Goal: Find contact information: Find contact information

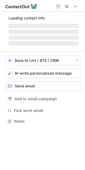
scroll to position [124, 85]
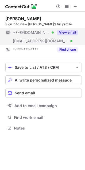
click at [71, 29] on div "View email" at bounding box center [66, 32] width 24 height 9
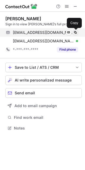
click at [74, 30] on button at bounding box center [74, 32] width 5 height 5
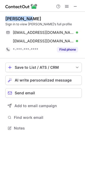
drag, startPoint x: 32, startPoint y: 17, endPoint x: 3, endPoint y: 19, distance: 28.8
click at [3, 19] on div "Aranya Deb Sign in to view Aranya’s full profile aranyadeb07@gmail.com Verified…" at bounding box center [42, 74] width 85 height 124
copy div "Aranya Deb"
click at [76, 4] on span at bounding box center [75, 6] width 4 height 4
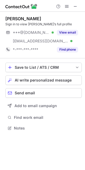
scroll to position [124, 85]
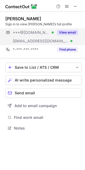
click at [67, 30] on div "View email" at bounding box center [66, 32] width 24 height 9
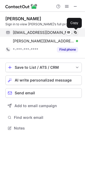
click at [75, 31] on span at bounding box center [75, 32] width 4 height 4
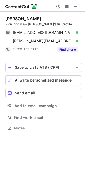
drag, startPoint x: 34, startPoint y: 17, endPoint x: 6, endPoint y: 19, distance: 28.0
click at [6, 19] on div "Kritish Pujary" at bounding box center [43, 18] width 76 height 5
copy div "Kritish Pujary"
click at [75, 4] on span at bounding box center [75, 6] width 4 height 4
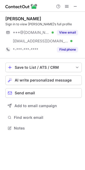
scroll to position [124, 85]
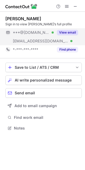
click at [67, 29] on div "View email" at bounding box center [66, 32] width 24 height 9
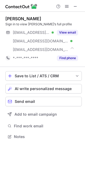
scroll to position [133, 85]
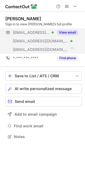
click at [68, 30] on button "View email" at bounding box center [67, 32] width 21 height 5
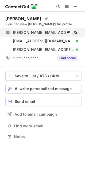
click at [74, 30] on span at bounding box center [75, 32] width 4 height 4
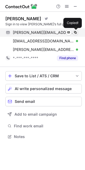
click at [74, 30] on span at bounding box center [75, 32] width 4 height 4
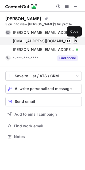
click at [77, 40] on span at bounding box center [75, 41] width 4 height 4
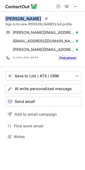
drag, startPoint x: 32, startPoint y: 19, endPoint x: 6, endPoint y: 19, distance: 25.9
click at [6, 19] on div "David Terrar Visit Twitter profile" at bounding box center [43, 18] width 76 height 5
copy div "David Terrar"
click at [75, 7] on span at bounding box center [75, 6] width 4 height 4
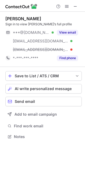
scroll to position [133, 85]
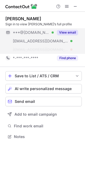
click at [66, 31] on button "View email" at bounding box center [67, 32] width 21 height 5
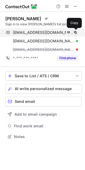
click at [74, 30] on button at bounding box center [74, 32] width 5 height 5
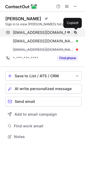
click at [74, 30] on button at bounding box center [74, 32] width 5 height 5
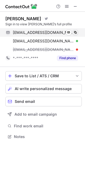
click at [74, 30] on button at bounding box center [74, 32] width 5 height 5
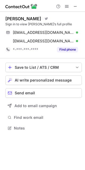
scroll to position [124, 85]
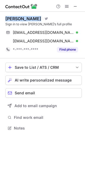
drag, startPoint x: 33, startPoint y: 18, endPoint x: 4, endPoint y: 18, distance: 28.5
click at [4, 18] on div "Ed Molyneux Visit Twitter profile Sign in to view Ed’s full profile edmolyneux@…" at bounding box center [42, 74] width 85 height 124
drag, startPoint x: 77, startPoint y: 6, endPoint x: 27, endPoint y: 6, distance: 49.8
click at [77, 6] on span at bounding box center [75, 6] width 4 height 4
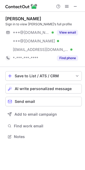
scroll to position [133, 85]
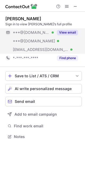
click at [70, 30] on button "View email" at bounding box center [67, 32] width 21 height 5
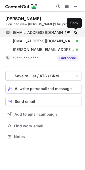
click at [76, 30] on button at bounding box center [74, 32] width 5 height 5
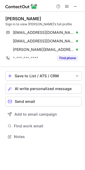
drag, startPoint x: 44, startPoint y: 19, endPoint x: 5, endPoint y: 18, distance: 39.4
click at [5, 18] on div "Shailesh Pednekar Sign in to view Shailesh’s full profile shaileshpednekar@gmai…" at bounding box center [42, 78] width 85 height 133
copy div "Shailesh Pednekar"
click at [75, 7] on span at bounding box center [75, 6] width 4 height 4
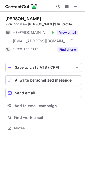
scroll to position [124, 85]
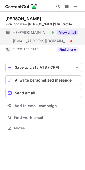
click at [66, 30] on button "View email" at bounding box center [67, 32] width 21 height 5
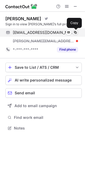
click at [74, 30] on button at bounding box center [74, 32] width 5 height 5
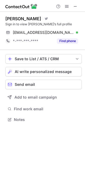
scroll to position [116, 85]
drag, startPoint x: 48, startPoint y: 20, endPoint x: 4, endPoint y: 18, distance: 44.2
click at [4, 18] on div "[PERSON_NAME] Visit Twitter profile Sign in to view [PERSON_NAME]’s full profil…" at bounding box center [42, 70] width 85 height 116
copy div "[PERSON_NAME]"
click at [76, 7] on span at bounding box center [75, 6] width 4 height 4
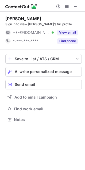
scroll to position [116, 85]
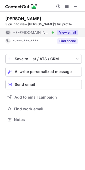
click at [64, 31] on button "View email" at bounding box center [67, 32] width 21 height 5
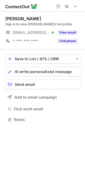
scroll to position [116, 85]
click at [76, 5] on span at bounding box center [75, 6] width 4 height 4
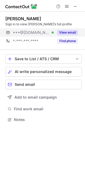
click at [67, 29] on div "View email" at bounding box center [66, 32] width 24 height 9
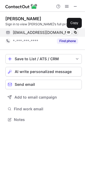
click at [75, 31] on span at bounding box center [75, 32] width 4 height 4
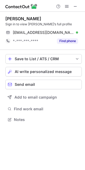
drag, startPoint x: 56, startPoint y: 17, endPoint x: 7, endPoint y: 17, distance: 49.6
click at [7, 17] on div "Satyajit Samantasinghar" at bounding box center [43, 18] width 76 height 5
copy div "Satyajit Samantasinghar"
click at [76, 6] on span at bounding box center [75, 6] width 4 height 4
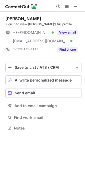
scroll to position [124, 85]
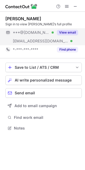
click at [68, 31] on button "View email" at bounding box center [67, 32] width 21 height 5
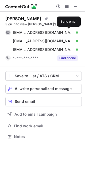
scroll to position [133, 85]
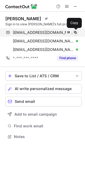
click at [76, 31] on span at bounding box center [75, 32] width 4 height 4
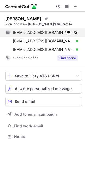
click at [76, 31] on span at bounding box center [75, 32] width 4 height 4
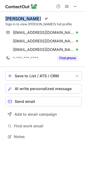
drag, startPoint x: 33, startPoint y: 16, endPoint x: 2, endPoint y: 18, distance: 31.5
click at [2, 18] on div "Roshmin Nair Visit Twitter profile Sign in to view Roshmin’s full profile roshm…" at bounding box center [42, 78] width 85 height 133
copy div "Roshmin Nair"
click at [76, 6] on span at bounding box center [75, 6] width 4 height 4
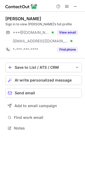
scroll to position [124, 85]
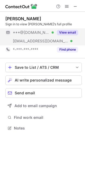
click at [69, 30] on button "View email" at bounding box center [67, 32] width 21 height 5
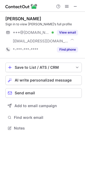
scroll to position [124, 85]
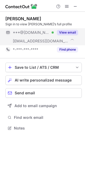
click at [70, 30] on button "View email" at bounding box center [67, 32] width 21 height 5
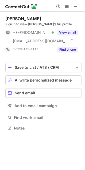
scroll to position [124, 85]
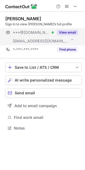
click at [70, 30] on button "View email" at bounding box center [67, 32] width 21 height 5
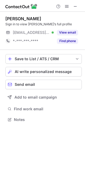
scroll to position [116, 85]
click at [75, 6] on span at bounding box center [75, 6] width 4 height 4
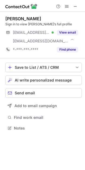
scroll to position [124, 85]
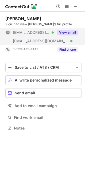
click at [73, 30] on button "View email" at bounding box center [67, 32] width 21 height 5
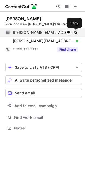
click at [75, 30] on button at bounding box center [74, 32] width 5 height 5
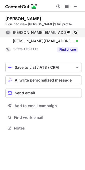
click at [75, 30] on button at bounding box center [74, 32] width 5 height 5
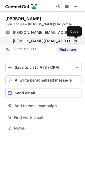
click at [75, 40] on span at bounding box center [75, 41] width 4 height 4
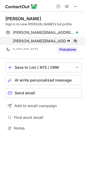
click at [75, 40] on span at bounding box center [75, 41] width 4 height 4
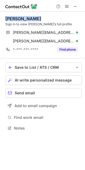
drag, startPoint x: 37, startPoint y: 18, endPoint x: 3, endPoint y: 19, distance: 33.9
click at [3, 19] on div "Ronnie Parmar Sign in to view Ronnie’s full profile ronnie.parmar@me.com Verifi…" at bounding box center [42, 74] width 85 height 124
copy div "Ronnie Parmar"
click at [78, 6] on button at bounding box center [75, 6] width 6 height 6
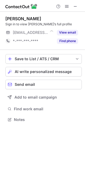
scroll to position [116, 85]
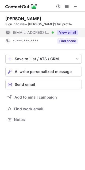
click at [68, 30] on button "View email" at bounding box center [67, 32] width 21 height 5
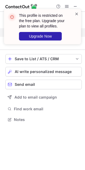
click at [77, 13] on span at bounding box center [76, 13] width 4 height 5
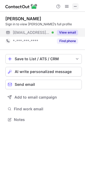
click at [77, 6] on span at bounding box center [75, 6] width 4 height 4
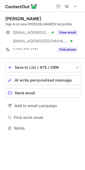
scroll to position [124, 85]
click at [76, 7] on span at bounding box center [75, 6] width 4 height 4
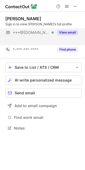
click at [67, 29] on div "View email" at bounding box center [66, 32] width 24 height 9
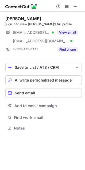
scroll to position [124, 85]
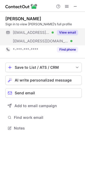
click at [71, 31] on button "View email" at bounding box center [67, 32] width 21 height 5
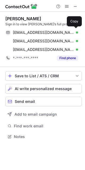
scroll to position [133, 85]
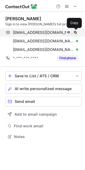
click at [76, 31] on span at bounding box center [75, 32] width 4 height 4
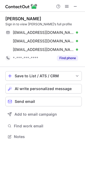
drag, startPoint x: 45, startPoint y: 17, endPoint x: 6, endPoint y: 16, distance: 39.4
click at [6, 16] on div "David Abercrombie" at bounding box center [43, 18] width 76 height 5
copy div "David Abercrombie"
click at [75, 7] on span at bounding box center [75, 6] width 4 height 4
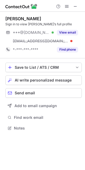
scroll to position [124, 85]
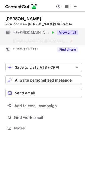
click at [73, 29] on div "View email" at bounding box center [66, 32] width 24 height 9
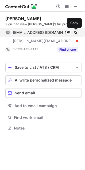
click at [77, 31] on span at bounding box center [75, 32] width 4 height 4
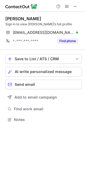
scroll to position [116, 85]
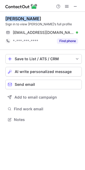
drag, startPoint x: 37, startPoint y: 19, endPoint x: 5, endPoint y: 18, distance: 32.2
click at [5, 18] on div "Adam Freeman Sign in to view Adam’s full profile adamfreeman2202@aol.com Verifi…" at bounding box center [42, 70] width 85 height 116
copy div "Adam Freeman"
click at [76, 7] on span at bounding box center [75, 6] width 4 height 4
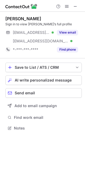
scroll to position [124, 85]
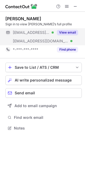
click at [68, 29] on div "View email" at bounding box center [66, 32] width 24 height 9
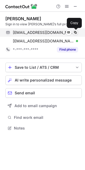
click at [76, 31] on span at bounding box center [75, 32] width 4 height 4
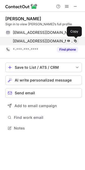
click at [75, 39] on button at bounding box center [74, 40] width 5 height 5
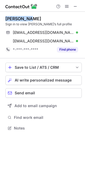
drag, startPoint x: 31, startPoint y: 18, endPoint x: 6, endPoint y: 20, distance: 25.1
click at [6, 20] on div "Sue Ramsay" at bounding box center [43, 18] width 76 height 5
copy div "Sue Ramsay"
click at [74, 5] on span at bounding box center [75, 6] width 4 height 4
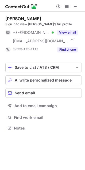
scroll to position [124, 85]
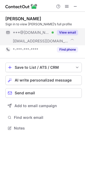
click at [67, 30] on div "View email" at bounding box center [66, 32] width 24 height 9
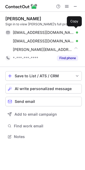
scroll to position [133, 85]
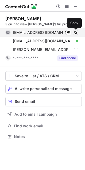
click at [75, 30] on button at bounding box center [74, 32] width 5 height 5
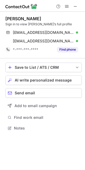
scroll to position [124, 85]
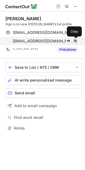
click at [74, 39] on span at bounding box center [75, 41] width 4 height 4
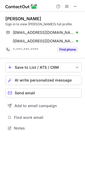
drag, startPoint x: 41, startPoint y: 19, endPoint x: 6, endPoint y: 19, distance: 35.2
click at [6, 19] on div "Peter McNamara" at bounding box center [43, 18] width 76 height 5
copy div "Peter McNamara"
click at [75, 5] on span at bounding box center [75, 6] width 4 height 4
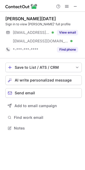
scroll to position [124, 85]
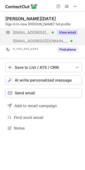
click at [68, 31] on button "View email" at bounding box center [67, 32] width 21 height 5
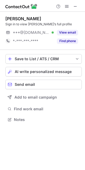
scroll to position [116, 85]
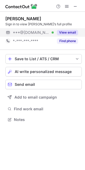
click at [71, 31] on button "View email" at bounding box center [67, 32] width 21 height 5
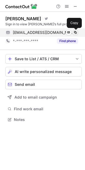
click at [76, 30] on span at bounding box center [75, 32] width 4 height 4
click at [76, 30] on button at bounding box center [74, 32] width 5 height 5
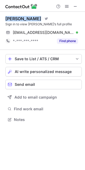
drag, startPoint x: 31, startPoint y: 19, endPoint x: 6, endPoint y: 18, distance: 25.6
click at [6, 18] on div "Paul Mitchell" at bounding box center [23, 18] width 36 height 5
copy div "Paul Mitchell"
click at [76, 7] on span at bounding box center [75, 6] width 4 height 4
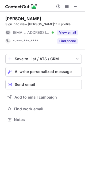
scroll to position [116, 85]
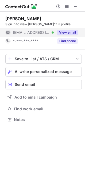
click at [68, 29] on div "View email" at bounding box center [66, 32] width 24 height 9
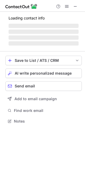
scroll to position [116, 85]
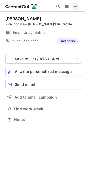
click at [75, 5] on span at bounding box center [75, 6] width 4 height 4
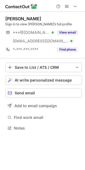
scroll to position [124, 85]
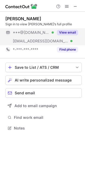
click at [70, 32] on button "View email" at bounding box center [67, 32] width 21 height 5
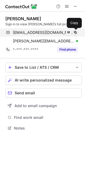
click at [75, 30] on button at bounding box center [74, 32] width 5 height 5
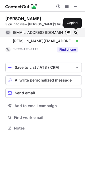
click at [75, 30] on button at bounding box center [74, 32] width 5 height 5
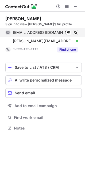
click at [75, 30] on button at bounding box center [74, 32] width 5 height 5
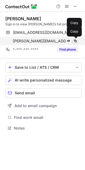
click at [75, 39] on button at bounding box center [74, 40] width 5 height 5
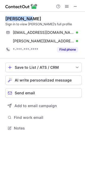
drag, startPoint x: 30, startPoint y: 19, endPoint x: 5, endPoint y: 18, distance: 25.1
click at [5, 18] on div "Ian Thomas Sign in to view Ian’s full profile ianthomas90210@gmail.com Verified…" at bounding box center [42, 74] width 85 height 124
copy div "Ian Thomas"
click at [74, 5] on span at bounding box center [75, 6] width 4 height 4
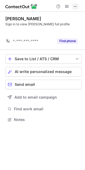
scroll to position [107, 85]
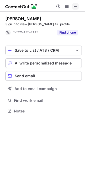
click at [74, 4] on span at bounding box center [75, 6] width 4 height 4
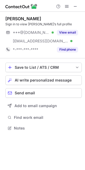
scroll to position [124, 85]
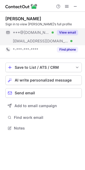
click at [69, 30] on button "View email" at bounding box center [67, 32] width 21 height 5
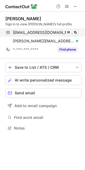
click at [74, 30] on div "[EMAIL_ADDRESS][DOMAIN_NAME] Verified Send email Copy" at bounding box center [41, 32] width 72 height 9
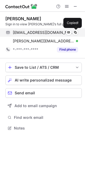
click at [74, 30] on div "[EMAIL_ADDRESS][DOMAIN_NAME] Verified Send email Copied!" at bounding box center [41, 32] width 72 height 9
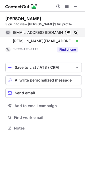
click at [75, 33] on span at bounding box center [75, 32] width 4 height 4
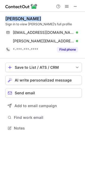
drag, startPoint x: 33, startPoint y: 18, endPoint x: 6, endPoint y: 17, distance: 26.4
click at [6, 17] on div "Sheril Tucker" at bounding box center [43, 18] width 76 height 5
copy div "Sheril Tucker"
click at [78, 5] on button at bounding box center [75, 6] width 6 height 6
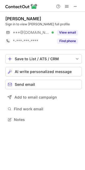
scroll to position [116, 85]
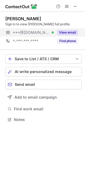
click at [70, 31] on button "View email" at bounding box center [67, 32] width 21 height 5
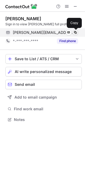
click at [75, 30] on span at bounding box center [75, 32] width 4 height 4
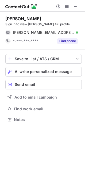
drag, startPoint x: 39, startPoint y: 18, endPoint x: 5, endPoint y: 19, distance: 34.9
click at [5, 19] on div "Craig Stimpson Sign in to view Craig’s full profile craig_stim@hotmail.com Veri…" at bounding box center [42, 70] width 85 height 116
copy div "Craig Stimpson"
click at [74, 5] on span at bounding box center [75, 6] width 4 height 4
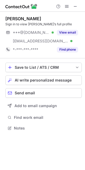
scroll to position [124, 85]
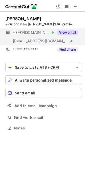
click at [67, 31] on button "View email" at bounding box center [67, 32] width 21 height 5
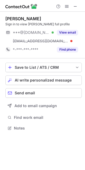
scroll to position [124, 85]
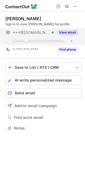
click at [69, 31] on button "View email" at bounding box center [67, 32] width 21 height 5
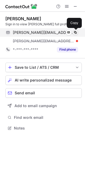
click at [74, 30] on button at bounding box center [74, 32] width 5 height 5
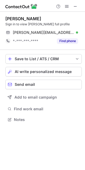
scroll to position [116, 85]
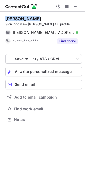
drag, startPoint x: 34, startPoint y: 19, endPoint x: 4, endPoint y: 18, distance: 29.9
click at [4, 18] on div "Stuart Ryder Sign in to view Stuart’s full profile stuart.ryder@hotmail.co.uk V…" at bounding box center [42, 70] width 85 height 116
copy div "Stuart Ryder"
click at [76, 6] on span at bounding box center [75, 6] width 4 height 4
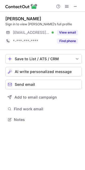
scroll to position [116, 85]
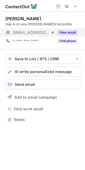
click at [68, 31] on button "View email" at bounding box center [67, 32] width 21 height 5
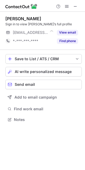
scroll to position [116, 85]
click at [75, 7] on span at bounding box center [75, 6] width 4 height 4
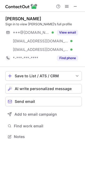
scroll to position [133, 85]
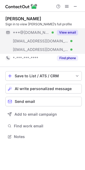
click at [68, 29] on div "View email" at bounding box center [66, 32] width 24 height 9
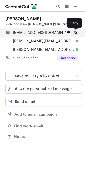
click at [76, 30] on button at bounding box center [74, 32] width 5 height 5
click at [76, 30] on span at bounding box center [75, 32] width 4 height 4
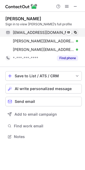
click at [76, 31] on span at bounding box center [75, 32] width 4 height 4
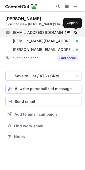
click at [76, 31] on span at bounding box center [75, 32] width 4 height 4
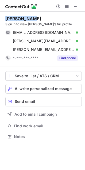
drag, startPoint x: 31, startPoint y: 19, endPoint x: 3, endPoint y: 18, distance: 27.7
click at [3, 18] on div "Jon Mueller Sign in to view Jon’s full profile jonmueller127@gmail.com Verified…" at bounding box center [42, 78] width 85 height 133
copy div "Jon Mueller"
click at [77, 7] on button at bounding box center [75, 6] width 6 height 6
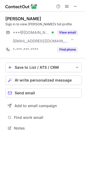
scroll to position [124, 85]
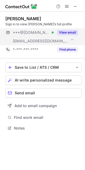
click at [67, 30] on button "View email" at bounding box center [67, 32] width 21 height 5
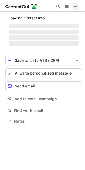
scroll to position [124, 85]
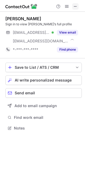
click at [76, 6] on span at bounding box center [75, 6] width 4 height 4
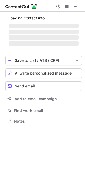
scroll to position [116, 85]
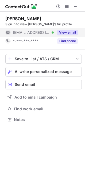
click at [69, 30] on div "View email" at bounding box center [66, 32] width 24 height 9
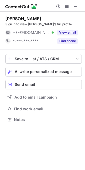
scroll to position [116, 85]
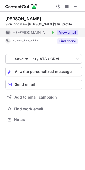
click at [70, 31] on button "View email" at bounding box center [67, 32] width 21 height 5
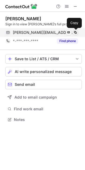
click at [76, 31] on span at bounding box center [75, 32] width 4 height 4
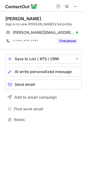
drag, startPoint x: 40, startPoint y: 17, endPoint x: 6, endPoint y: 19, distance: 34.1
click at [6, 19] on div "David Higginson" at bounding box center [43, 18] width 76 height 5
copy div "David Higginson"
click at [76, 4] on span at bounding box center [75, 6] width 4 height 4
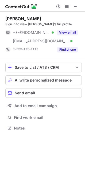
scroll to position [124, 85]
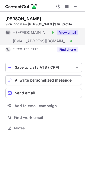
click at [70, 29] on div "View email" at bounding box center [66, 32] width 24 height 9
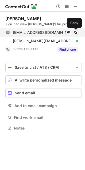
click at [75, 30] on button at bounding box center [74, 32] width 5 height 5
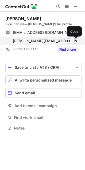
click at [76, 40] on span at bounding box center [75, 41] width 4 height 4
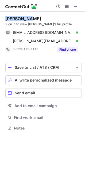
drag, startPoint x: 28, startPoint y: 18, endPoint x: 3, endPoint y: 18, distance: 25.0
click at [3, 18] on div "Ralph Wall Sign in to view Ralph’s full profile ralphwall@hotmail.co.uk Verifie…" at bounding box center [42, 74] width 85 height 124
copy div "Ralph Wall"
click at [76, 6] on span at bounding box center [75, 6] width 4 height 4
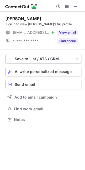
scroll to position [116, 85]
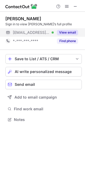
click at [70, 31] on button "View email" at bounding box center [67, 32] width 21 height 5
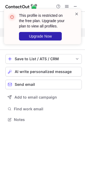
click at [77, 13] on span at bounding box center [76, 13] width 4 height 5
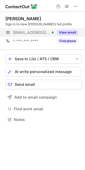
click at [75, 6] on span at bounding box center [75, 6] width 4 height 4
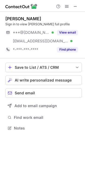
scroll to position [124, 85]
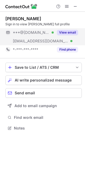
click at [70, 31] on button "View email" at bounding box center [67, 32] width 21 height 5
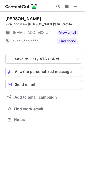
scroll to position [116, 85]
click at [75, 6] on span at bounding box center [75, 6] width 4 height 4
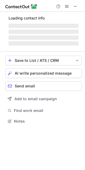
scroll to position [124, 85]
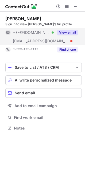
click at [71, 30] on button "View email" at bounding box center [67, 32] width 21 height 5
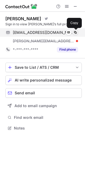
click at [74, 30] on span at bounding box center [75, 32] width 4 height 4
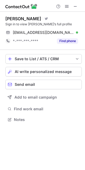
scroll to position [116, 85]
drag, startPoint x: 26, startPoint y: 19, endPoint x: 2, endPoint y: 18, distance: 23.7
click at [2, 18] on div "Paul Grice Visit Twitter profile Sign in to view Paul’s full profile paulgrice8…" at bounding box center [42, 70] width 85 height 116
copy div "Paul Grice"
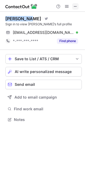
click at [77, 6] on span at bounding box center [75, 6] width 4 height 4
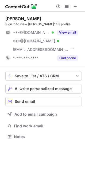
scroll to position [133, 85]
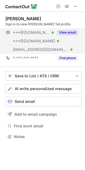
click at [68, 29] on div "View email" at bounding box center [66, 32] width 24 height 9
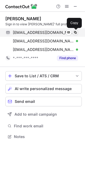
click at [76, 32] on span at bounding box center [75, 32] width 4 height 4
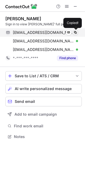
click at [76, 32] on span at bounding box center [75, 32] width 4 height 4
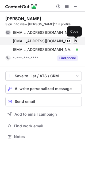
click at [75, 40] on span at bounding box center [75, 41] width 4 height 4
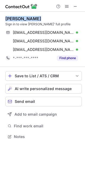
drag, startPoint x: 35, startPoint y: 19, endPoint x: 6, endPoint y: 19, distance: 28.5
click at [6, 19] on div "Chris Burgess" at bounding box center [43, 18] width 76 height 5
copy div "Chris Burgess"
click at [75, 4] on span at bounding box center [75, 6] width 4 height 4
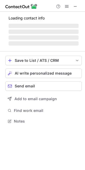
scroll to position [124, 85]
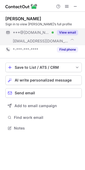
click at [67, 30] on div "View email" at bounding box center [66, 32] width 24 height 9
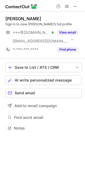
scroll to position [124, 85]
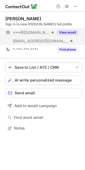
click at [67, 30] on button "View email" at bounding box center [67, 32] width 21 height 5
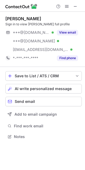
scroll to position [133, 85]
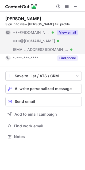
click at [66, 30] on div "View email" at bounding box center [66, 32] width 24 height 9
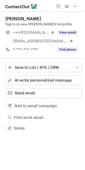
scroll to position [124, 85]
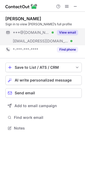
click at [65, 30] on button "View email" at bounding box center [67, 32] width 21 height 5
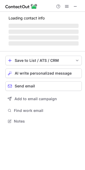
scroll to position [116, 85]
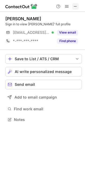
click at [76, 6] on span at bounding box center [75, 6] width 4 height 4
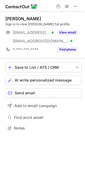
scroll to position [124, 85]
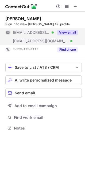
click at [71, 30] on button "View email" at bounding box center [67, 32] width 21 height 5
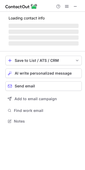
scroll to position [116, 85]
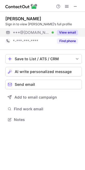
click at [68, 30] on button "View email" at bounding box center [67, 32] width 21 height 5
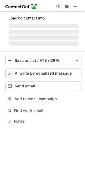
scroll to position [116, 85]
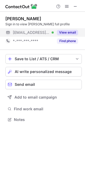
click at [69, 30] on button "View email" at bounding box center [67, 32] width 21 height 5
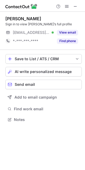
scroll to position [116, 85]
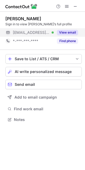
click at [65, 30] on button "View email" at bounding box center [67, 32] width 21 height 5
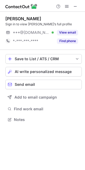
scroll to position [116, 85]
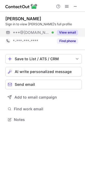
click at [68, 30] on button "View email" at bounding box center [67, 32] width 21 height 5
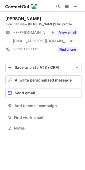
scroll to position [124, 85]
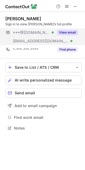
click at [69, 30] on button "View email" at bounding box center [67, 32] width 21 height 5
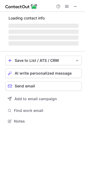
scroll to position [124, 85]
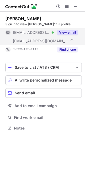
click at [65, 30] on button "View email" at bounding box center [67, 32] width 21 height 5
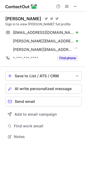
scroll to position [133, 85]
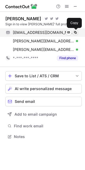
click at [74, 30] on span at bounding box center [75, 32] width 4 height 4
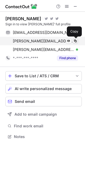
click at [75, 39] on span at bounding box center [75, 41] width 4 height 4
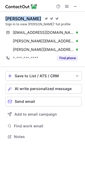
drag, startPoint x: 34, startPoint y: 18, endPoint x: 6, endPoint y: 19, distance: 27.7
click at [6, 19] on div "Marcus Taylor" at bounding box center [23, 18] width 36 height 5
copy div "Marcus Taylor"
drag, startPoint x: 76, startPoint y: 6, endPoint x: 53, endPoint y: 6, distance: 22.4
click at [76, 6] on span at bounding box center [75, 6] width 4 height 4
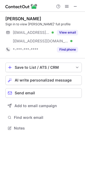
scroll to position [124, 85]
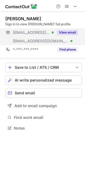
click at [71, 29] on div "View email" at bounding box center [66, 32] width 24 height 9
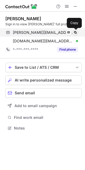
click at [75, 30] on button at bounding box center [74, 32] width 5 height 5
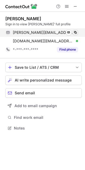
click at [75, 30] on button at bounding box center [74, 32] width 5 height 5
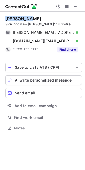
drag, startPoint x: 34, startPoint y: 17, endPoint x: 5, endPoint y: 17, distance: 29.0
click at [5, 17] on div "Tomas Read Sign in to view Tomas’ full profile tomas@vasjon.se Verified Send em…" at bounding box center [42, 74] width 85 height 124
copy div "Tomas Read"
click at [75, 6] on span at bounding box center [75, 6] width 4 height 4
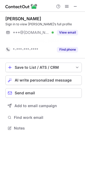
scroll to position [116, 85]
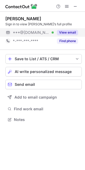
click at [70, 29] on div "View email" at bounding box center [66, 32] width 24 height 9
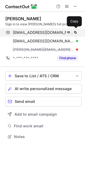
click at [74, 30] on div "rahuljustin@gmail.com Verified Send email Copy" at bounding box center [41, 32] width 72 height 9
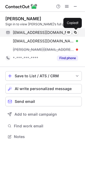
click at [74, 30] on div "rahuljustin@gmail.com Verified Send email Copied!" at bounding box center [41, 32] width 72 height 9
click at [75, 31] on span at bounding box center [75, 32] width 4 height 4
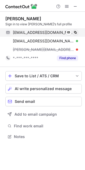
click at [75, 31] on span at bounding box center [75, 32] width 4 height 4
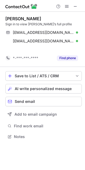
scroll to position [124, 85]
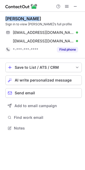
drag, startPoint x: 33, startPoint y: 18, endPoint x: 7, endPoint y: 19, distance: 25.8
click at [7, 19] on div "Rahul Justin" at bounding box center [43, 18] width 76 height 5
copy div "Rahul Justin"
click at [75, 7] on span at bounding box center [75, 6] width 4 height 4
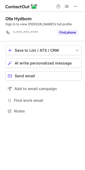
scroll to position [107, 85]
click at [79, 6] on div at bounding box center [67, 6] width 26 height 6
click at [77, 6] on span at bounding box center [75, 6] width 4 height 4
click at [76, 6] on span at bounding box center [75, 6] width 4 height 4
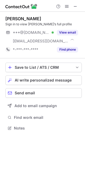
scroll to position [124, 85]
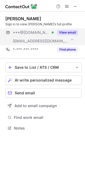
click at [68, 31] on button "View email" at bounding box center [67, 32] width 21 height 5
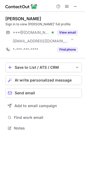
scroll to position [124, 85]
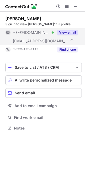
click at [69, 31] on button "View email" at bounding box center [67, 32] width 21 height 5
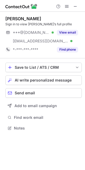
scroll to position [124, 85]
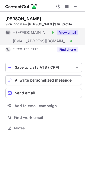
click at [68, 30] on button "View email" at bounding box center [67, 32] width 21 height 5
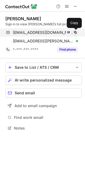
click at [76, 31] on span at bounding box center [75, 32] width 4 height 4
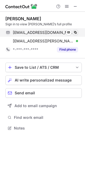
click at [76, 31] on span at bounding box center [75, 32] width 4 height 4
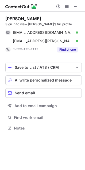
drag, startPoint x: 48, startPoint y: 19, endPoint x: 6, endPoint y: 19, distance: 42.1
click at [6, 19] on div "Björn Munkhammar" at bounding box center [43, 18] width 76 height 5
copy div "Björn Munkhammar"
click at [75, 5] on span at bounding box center [75, 6] width 4 height 4
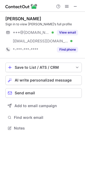
scroll to position [124, 85]
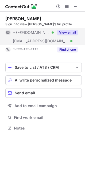
click at [68, 30] on div "View email" at bounding box center [66, 32] width 24 height 9
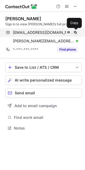
click at [75, 31] on span at bounding box center [75, 32] width 4 height 4
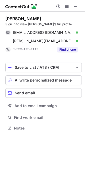
drag, startPoint x: 46, startPoint y: 18, endPoint x: 4, endPoint y: 18, distance: 41.8
click at [4, 18] on div "[PERSON_NAME] Sign in to view [PERSON_NAME]’s full profile [EMAIL_ADDRESS][DOMA…" at bounding box center [42, 74] width 85 height 124
copy div "[PERSON_NAME]"
click at [77, 5] on span at bounding box center [75, 6] width 4 height 4
click at [75, 6] on span at bounding box center [75, 6] width 4 height 4
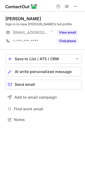
scroll to position [116, 85]
click at [77, 6] on span at bounding box center [75, 6] width 4 height 4
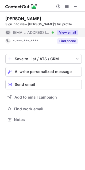
click at [68, 31] on button "View email" at bounding box center [67, 32] width 21 height 5
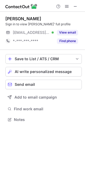
scroll to position [116, 85]
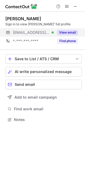
click at [67, 30] on button "View email" at bounding box center [67, 32] width 21 height 5
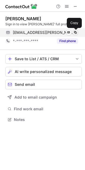
click at [75, 30] on button at bounding box center [74, 32] width 5 height 5
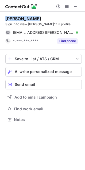
drag, startPoint x: 32, startPoint y: 18, endPoint x: 6, endPoint y: 19, distance: 25.6
click at [6, 19] on div "[PERSON_NAME]" at bounding box center [23, 18] width 36 height 5
copy div "[PERSON_NAME]"
click at [76, 6] on span at bounding box center [75, 6] width 4 height 4
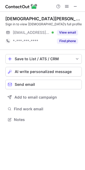
scroll to position [116, 85]
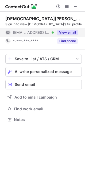
click at [68, 31] on button "View email" at bounding box center [67, 32] width 21 height 5
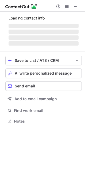
scroll to position [124, 85]
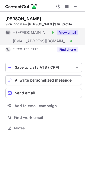
click at [67, 29] on div "View email" at bounding box center [66, 32] width 24 height 9
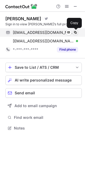
click at [75, 31] on span at bounding box center [75, 32] width 4 height 4
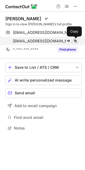
click at [76, 40] on span at bounding box center [75, 41] width 4 height 4
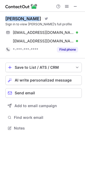
drag, startPoint x: 35, startPoint y: 18, endPoint x: 6, endPoint y: 19, distance: 28.3
click at [6, 19] on div "Jesper Ramsö Visit Twitter profile" at bounding box center [43, 18] width 76 height 5
copy div "Jesper Ramsö"
click at [76, 5] on span at bounding box center [75, 6] width 4 height 4
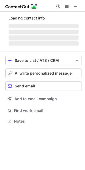
scroll to position [124, 85]
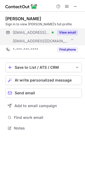
click at [69, 29] on div "View email" at bounding box center [66, 32] width 24 height 9
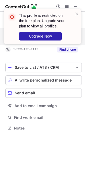
click at [78, 11] on div "This profile is restricted on the free plan. Upgrade your plan to view all prof…" at bounding box center [42, 26] width 77 height 35
click at [76, 13] on span at bounding box center [76, 13] width 4 height 5
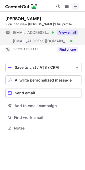
click at [75, 6] on span at bounding box center [75, 6] width 4 height 4
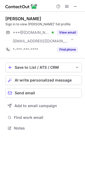
scroll to position [124, 85]
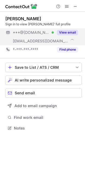
click at [69, 29] on div "View email" at bounding box center [66, 32] width 24 height 9
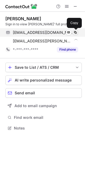
click at [73, 30] on button at bounding box center [74, 32] width 5 height 5
click at [76, 32] on span at bounding box center [75, 32] width 4 height 4
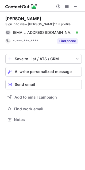
scroll to position [116, 85]
drag, startPoint x: 50, startPoint y: 18, endPoint x: 3, endPoint y: 18, distance: 46.1
click at [3, 18] on div "[PERSON_NAME] Sign in to view [PERSON_NAME]’ full profile [EMAIL_ADDRESS][DOMAI…" at bounding box center [42, 70] width 85 height 116
copy div "[PERSON_NAME]"
click at [75, 7] on span at bounding box center [75, 6] width 4 height 4
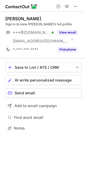
scroll to position [124, 85]
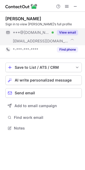
click at [67, 30] on button "View email" at bounding box center [67, 32] width 21 height 5
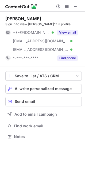
scroll to position [133, 85]
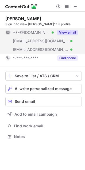
click at [68, 31] on button "View email" at bounding box center [67, 32] width 21 height 5
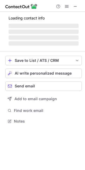
scroll to position [124, 85]
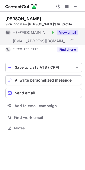
click at [68, 31] on button "View email" at bounding box center [67, 32] width 21 height 5
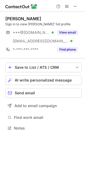
scroll to position [124, 85]
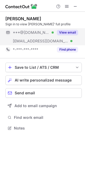
click at [63, 29] on div "View email" at bounding box center [66, 32] width 24 height 9
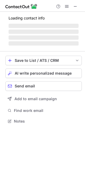
scroll to position [116, 85]
